Goal: Task Accomplishment & Management: Complete application form

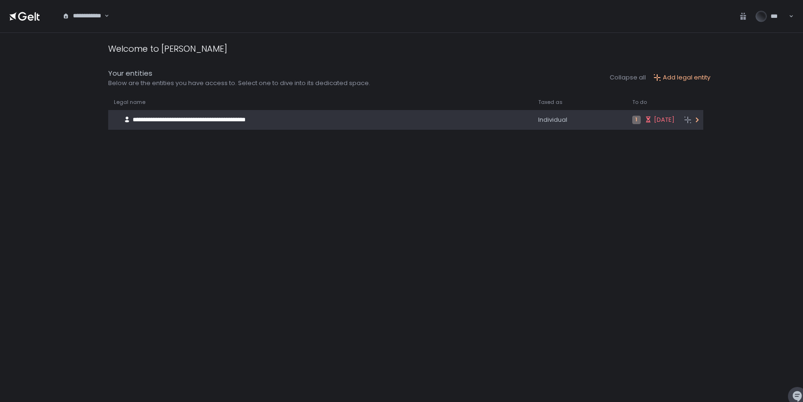
click at [244, 119] on span "**********" at bounding box center [189, 120] width 113 height 6
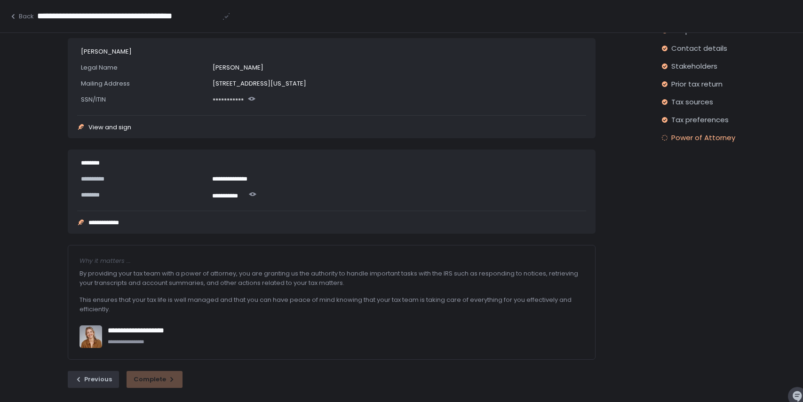
scroll to position [76, 0]
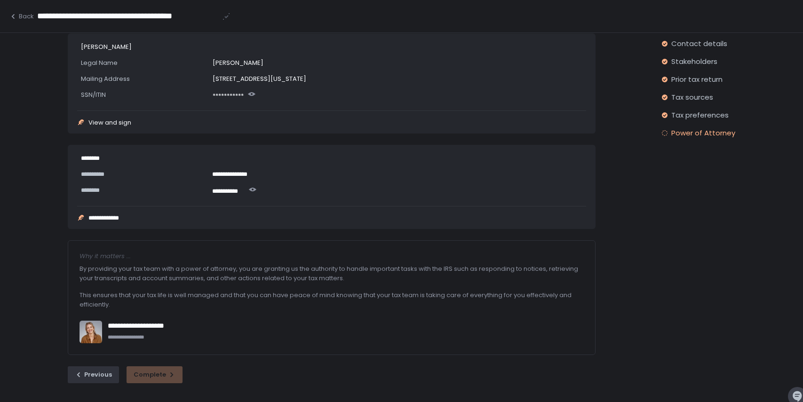
click at [698, 132] on span "Power of Attorney" at bounding box center [703, 132] width 64 height 9
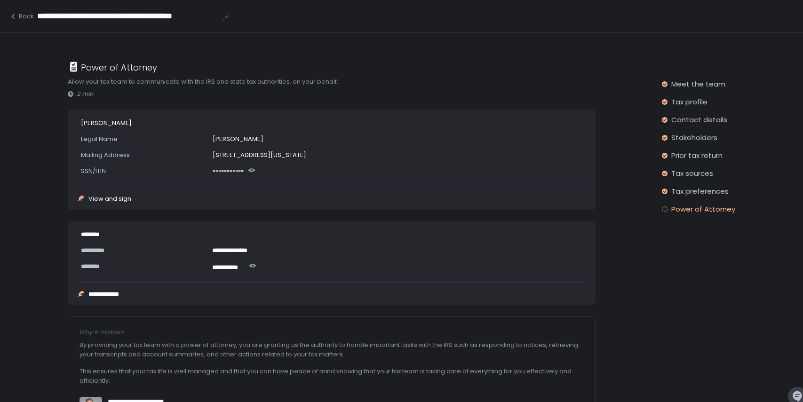
scroll to position [19, 0]
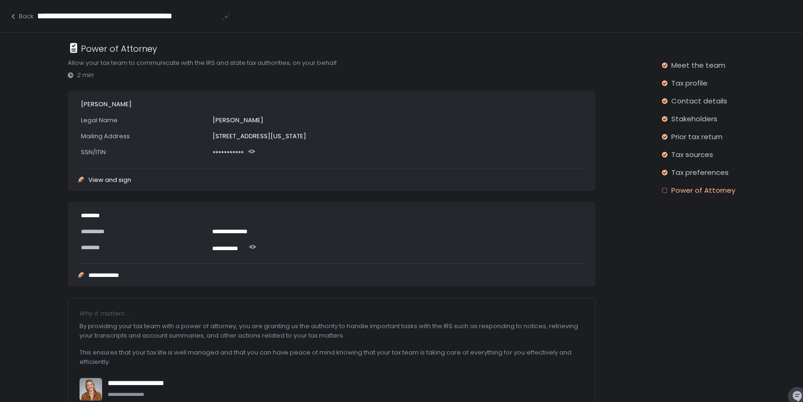
click at [122, 177] on div "View and sign" at bounding box center [109, 180] width 43 height 6
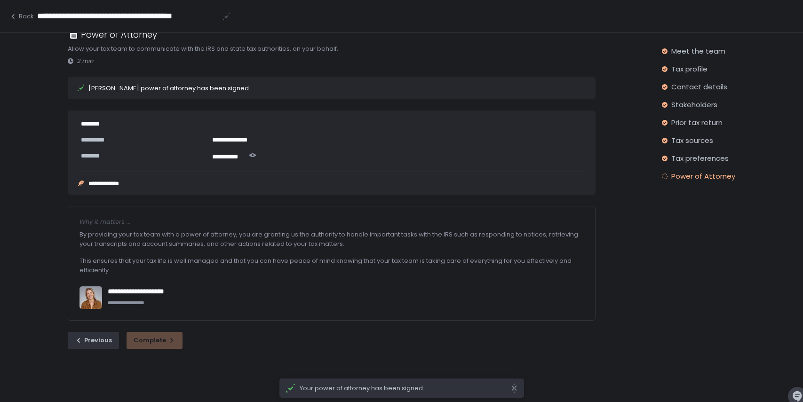
scroll to position [0, 0]
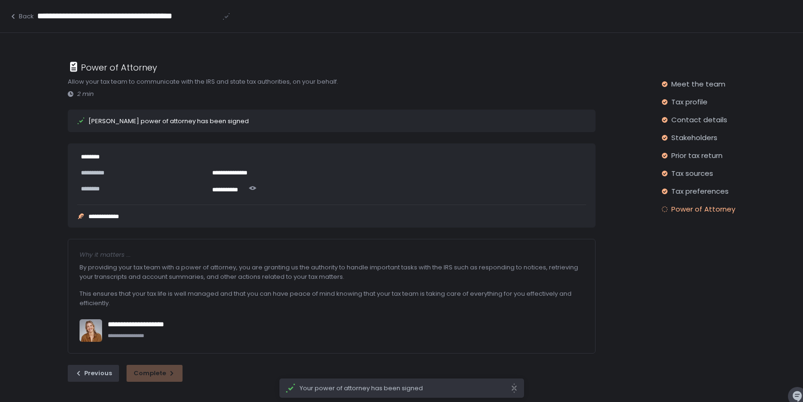
click at [115, 218] on div "**********" at bounding box center [109, 217] width 43 height 6
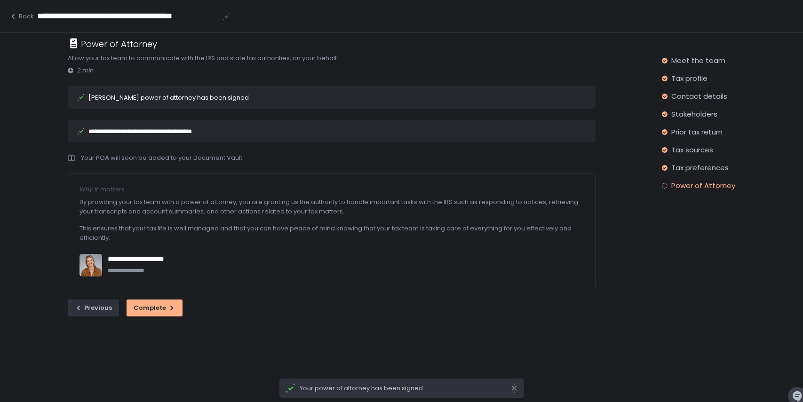
scroll to position [33, 0]
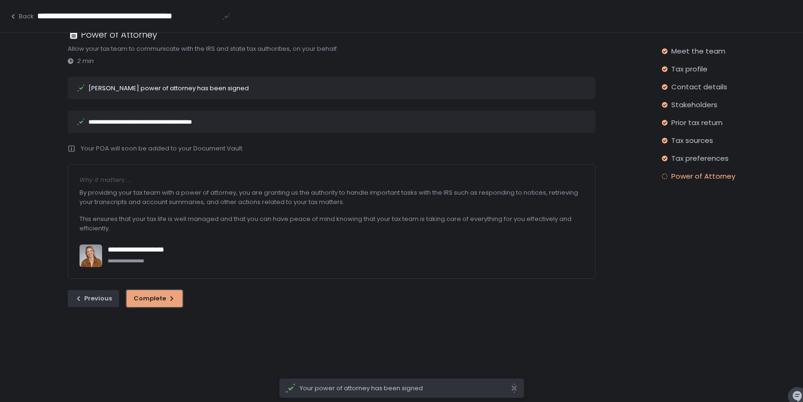
click at [167, 293] on button "Complete" at bounding box center [155, 298] width 56 height 17
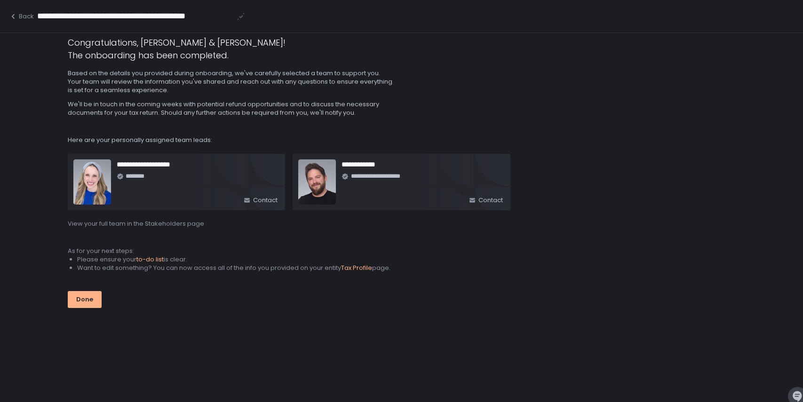
scroll to position [33, 0]
click at [143, 257] on span "to-do list" at bounding box center [149, 258] width 27 height 9
